Goal: Check status: Check status

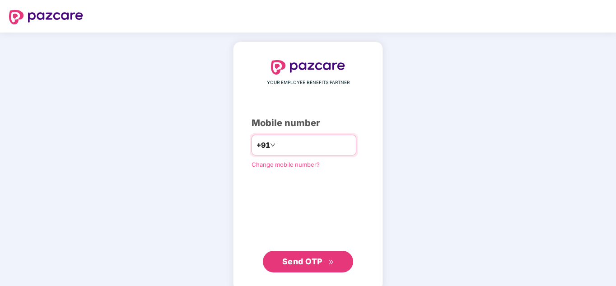
type input "**********"
click at [325, 261] on span "Send OTP" at bounding box center [308, 261] width 52 height 13
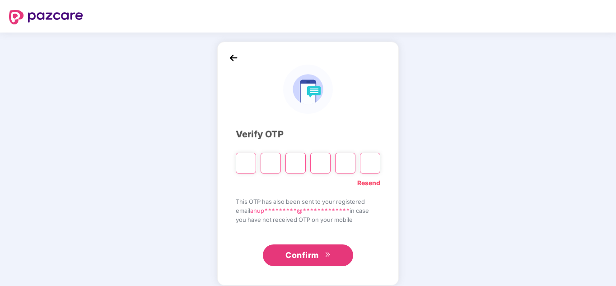
scroll to position [9, 0]
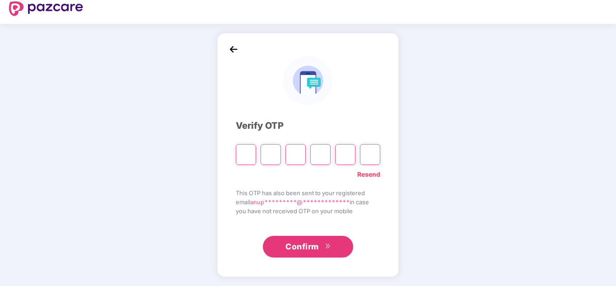
type input "*"
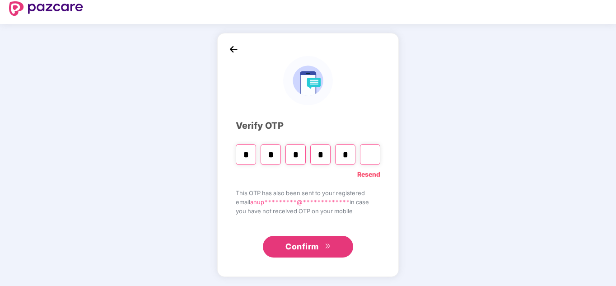
type input "*"
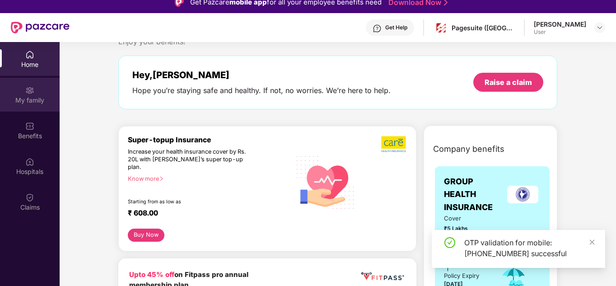
scroll to position [45, 0]
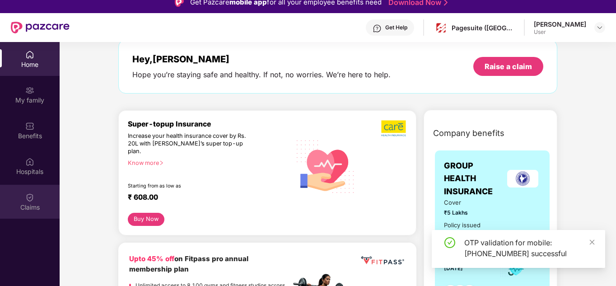
click at [35, 203] on div "Claims" at bounding box center [30, 207] width 60 height 9
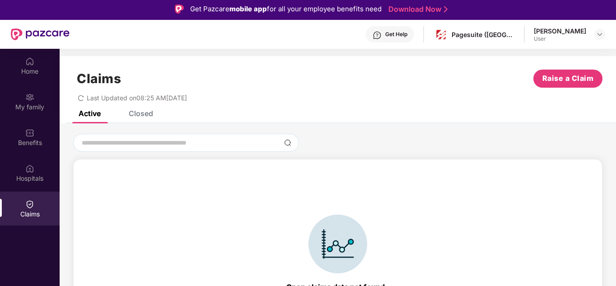
scroll to position [0, 0]
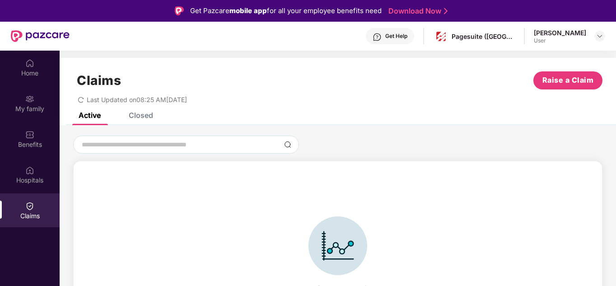
click at [135, 111] on div "Claims Raise a Claim Last Updated on 08:25 AM[DATE]" at bounding box center [338, 85] width 556 height 55
click at [148, 107] on div "Claims Raise a Claim Last Updated on 08:25 AM[DATE]" at bounding box center [338, 85] width 556 height 55
click at [146, 116] on div "Closed" at bounding box center [141, 115] width 24 height 9
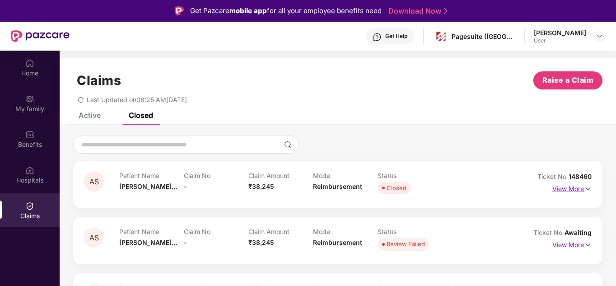
click at [578, 188] on p "View More" at bounding box center [571, 188] width 39 height 12
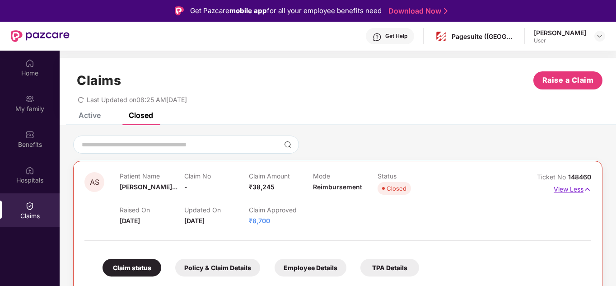
click at [569, 188] on p "View Less" at bounding box center [572, 188] width 37 height 12
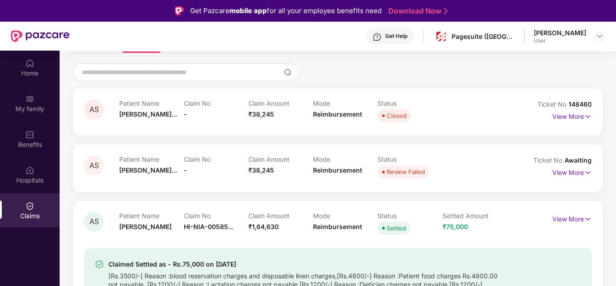
scroll to position [118, 0]
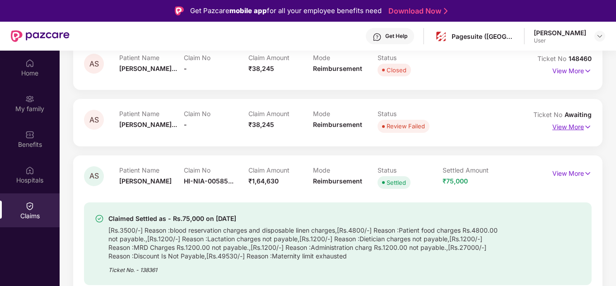
click at [554, 121] on p "View More" at bounding box center [571, 126] width 39 height 12
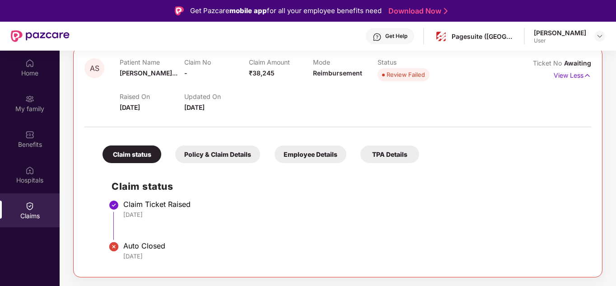
scroll to position [163, 0]
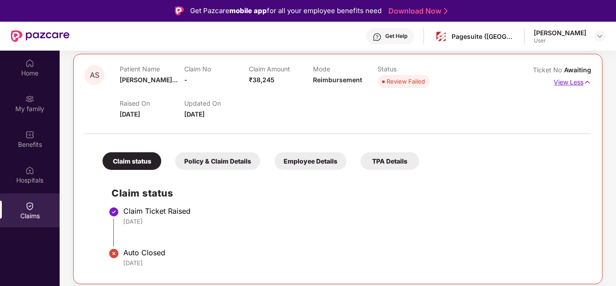
click at [577, 81] on p "View Less" at bounding box center [572, 81] width 37 height 12
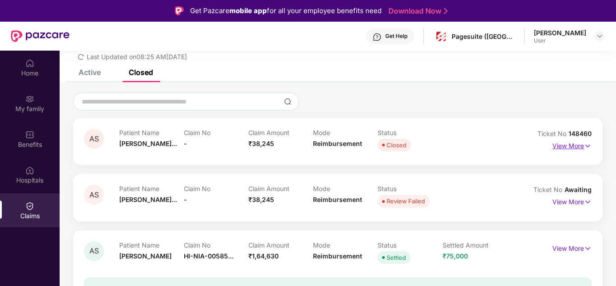
scroll to position [28, 0]
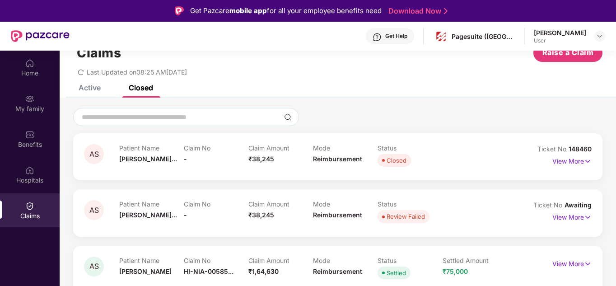
click at [559, 166] on div "View More" at bounding box center [571, 161] width 39 height 14
click at [560, 162] on p "View More" at bounding box center [571, 160] width 39 height 12
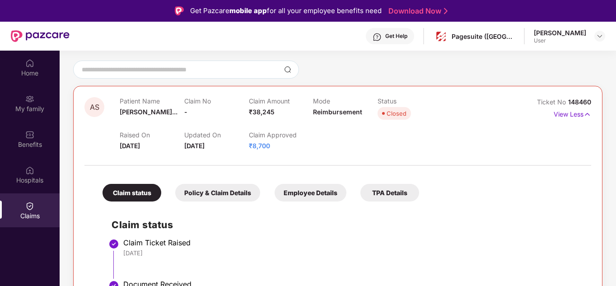
scroll to position [90, 0]
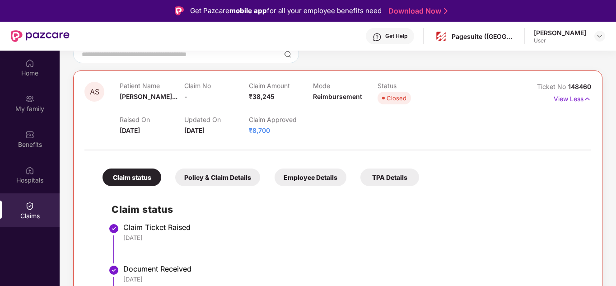
drag, startPoint x: 162, startPoint y: 132, endPoint x: 113, endPoint y: 119, distance: 50.4
click at [113, 119] on div "AS Patient Name [PERSON_NAME]... Claim No - Claim Amount ₹38,245 Mode Reimburse…" at bounding box center [295, 109] width 422 height 54
click at [115, 119] on div "AS" at bounding box center [101, 109] width 35 height 54
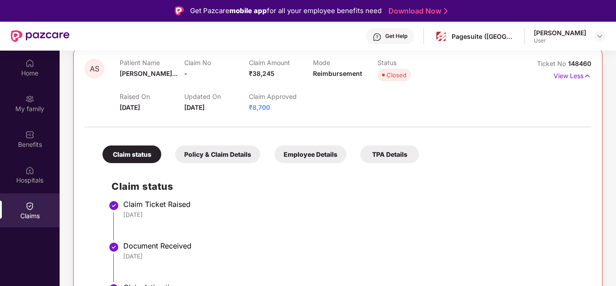
scroll to position [135, 0]
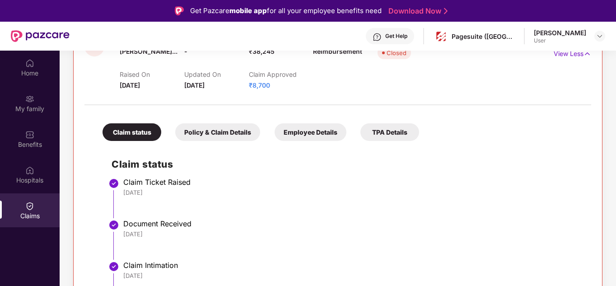
click at [194, 129] on div "Policy & Claim Details" at bounding box center [217, 132] width 85 height 18
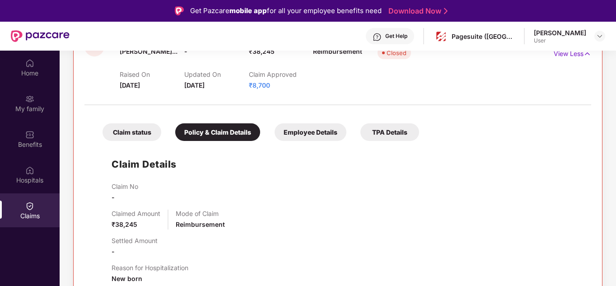
click at [328, 138] on div "Employee Details" at bounding box center [311, 132] width 72 height 18
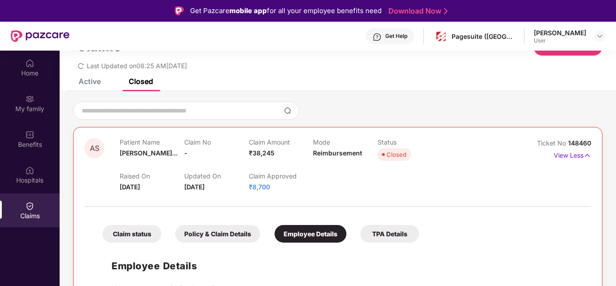
scroll to position [90, 0]
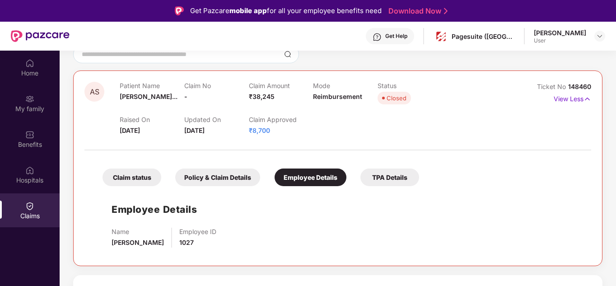
click at [392, 170] on div "TPA Details" at bounding box center [389, 177] width 59 height 18
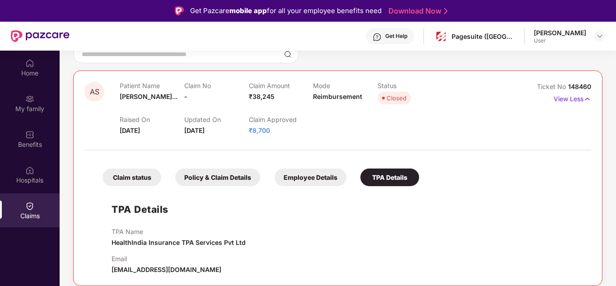
click at [106, 180] on div "Claim status" at bounding box center [131, 177] width 59 height 18
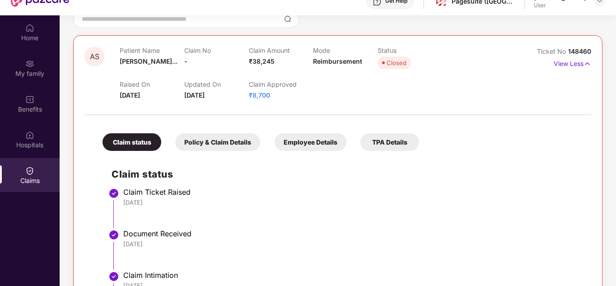
click at [231, 141] on div "Policy & Claim Details" at bounding box center [217, 142] width 85 height 18
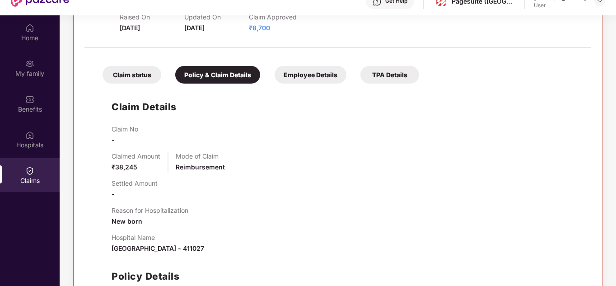
scroll to position [135, 0]
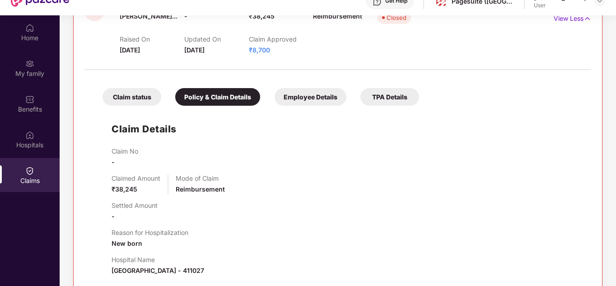
click at [316, 92] on div "Employee Details" at bounding box center [311, 97] width 72 height 18
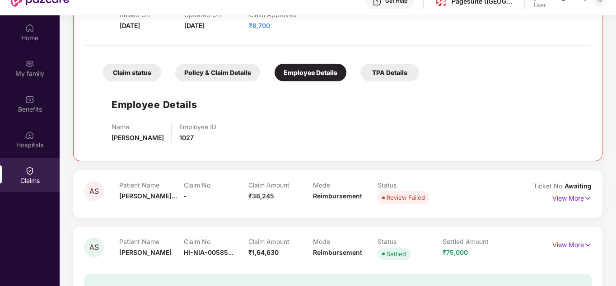
scroll to position [181, 0]
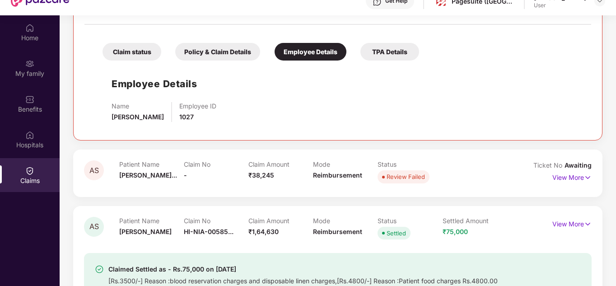
click at [574, 170] on div "Ticket No Awaiting" at bounding box center [562, 165] width 58 height 10
click at [574, 171] on p "View More" at bounding box center [571, 176] width 39 height 12
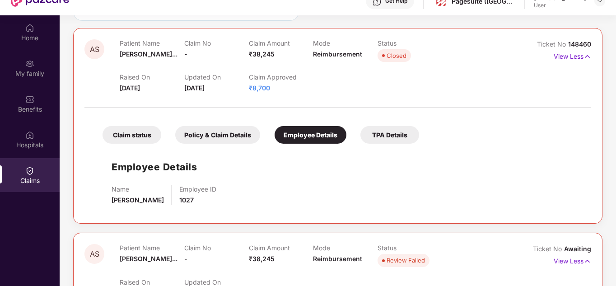
scroll to position [90, 0]
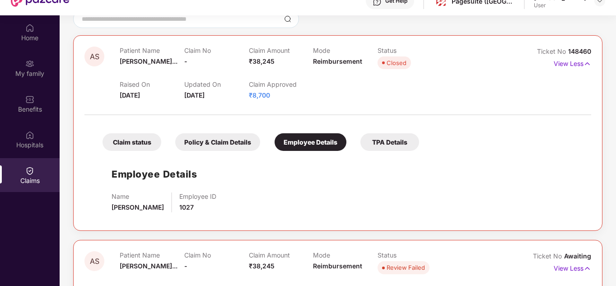
click at [392, 149] on div "TPA Details" at bounding box center [389, 142] width 59 height 18
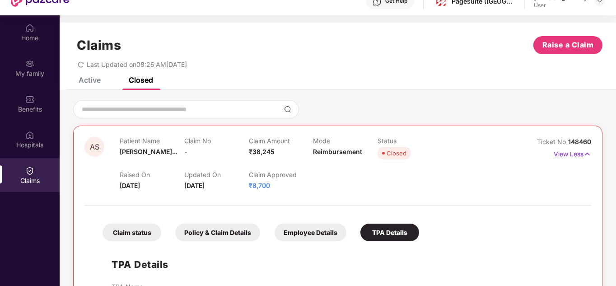
scroll to position [45, 0]
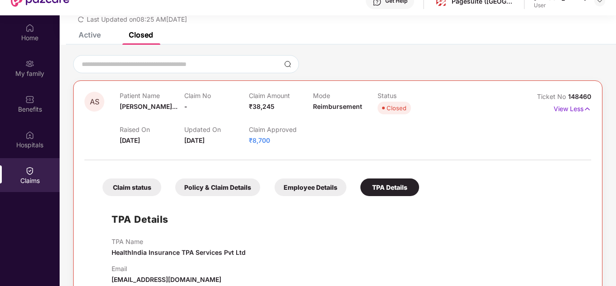
click at [317, 205] on div "TPA Details TPA Name HealthIndia Insurance TPA Services Pvt Ltd Email [EMAIL_AD…" at bounding box center [337, 242] width 489 height 84
click at [325, 180] on div "Employee Details" at bounding box center [311, 187] width 72 height 18
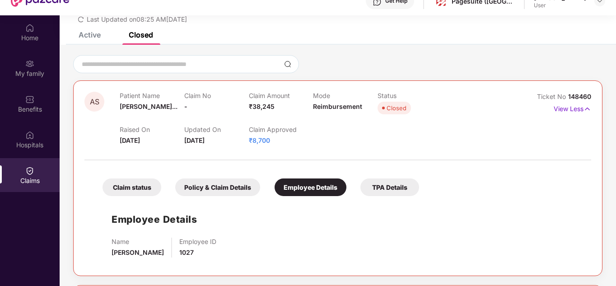
click at [226, 181] on div "Policy & Claim Details" at bounding box center [217, 187] width 85 height 18
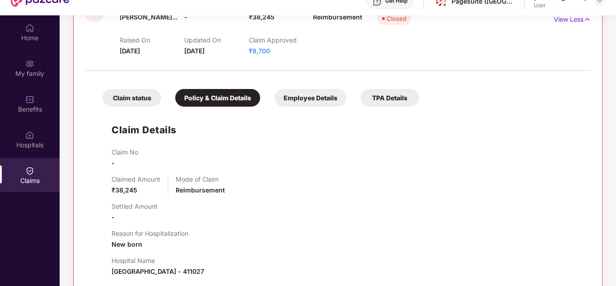
scroll to position [90, 0]
